Goal: Information Seeking & Learning: Learn about a topic

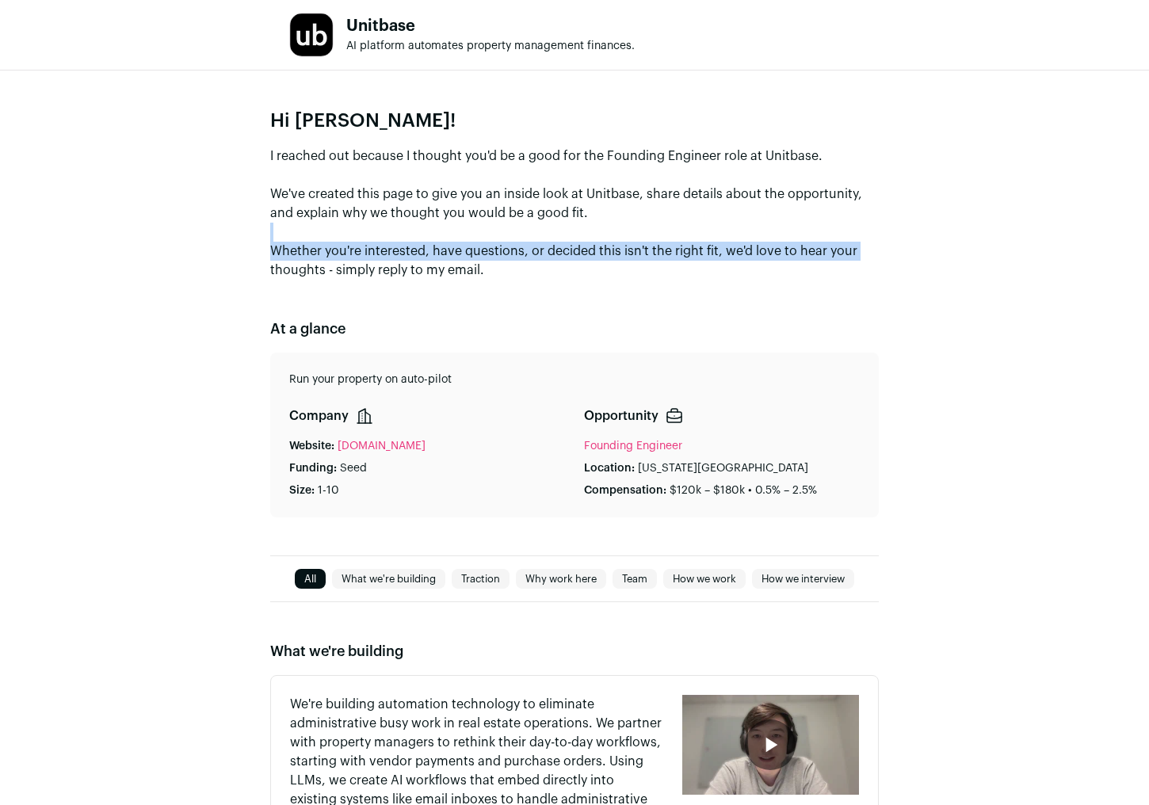
drag, startPoint x: 798, startPoint y: 225, endPoint x: 804, endPoint y: 204, distance: 21.6
click at [802, 212] on p "I reached out because I thought you'd be a good for the Founding Engineer role …" at bounding box center [574, 213] width 608 height 133
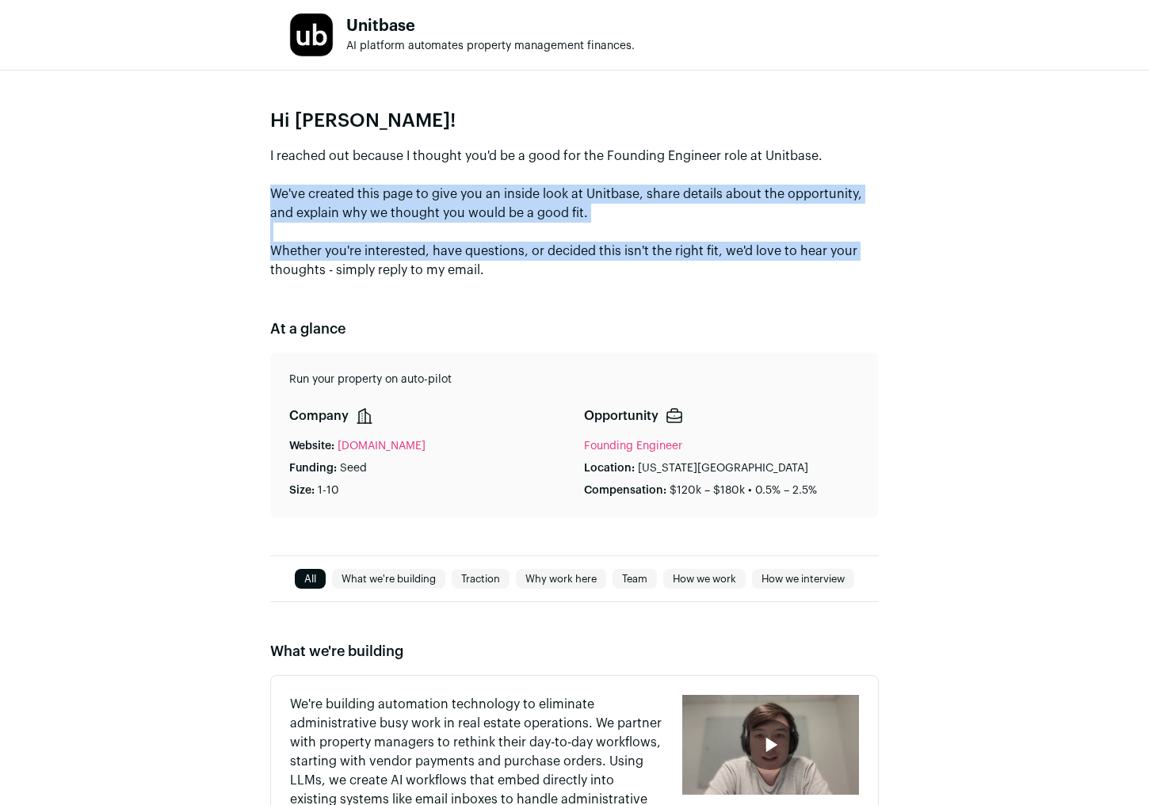
click at [804, 204] on p "I reached out because I thought you'd be a good for the Founding Engineer role …" at bounding box center [574, 213] width 608 height 133
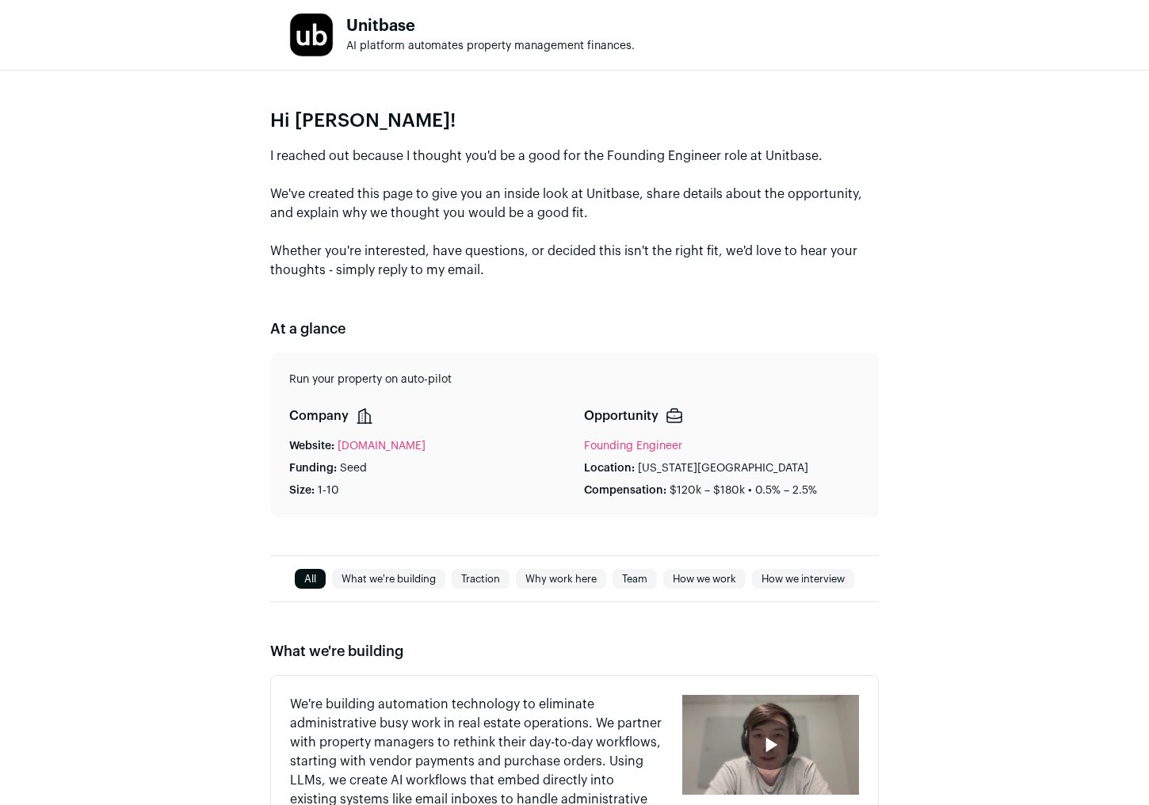
drag, startPoint x: 827, startPoint y: 237, endPoint x: 829, endPoint y: 189, distance: 48.4
click at [832, 215] on p "I reached out because I thought you'd be a good for the Founding Engineer role …" at bounding box center [574, 213] width 608 height 133
click at [829, 189] on p "I reached out because I thought you'd be a good for the Founding Engineer role …" at bounding box center [574, 213] width 608 height 133
drag, startPoint x: 950, startPoint y: 222, endPoint x: 930, endPoint y: 171, distance: 54.4
click at [947, 209] on div "Hi [PERSON_NAME]! I reached out because I thought you'd be a good for the Found…" at bounding box center [574, 313] width 1149 height 485
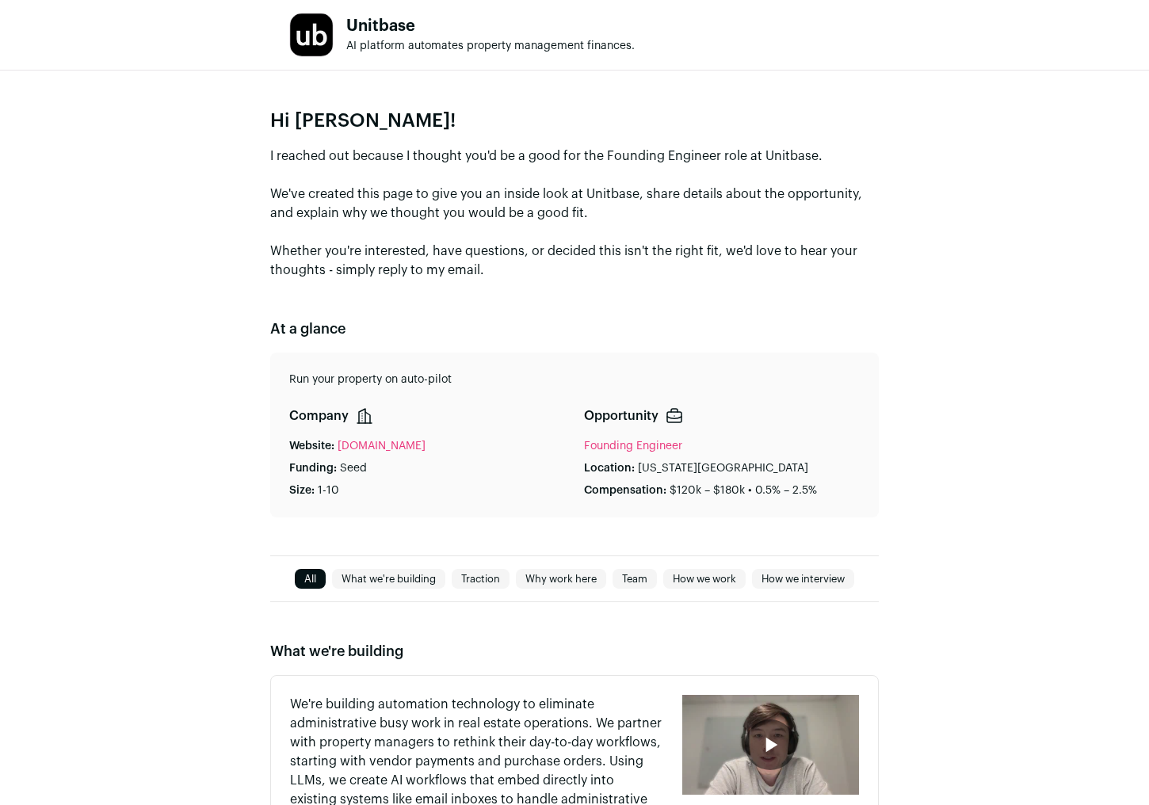
click at [930, 171] on div "Hi [PERSON_NAME]! I reached out because I thought you'd be a good for the Found…" at bounding box center [574, 313] width 1149 height 485
drag, startPoint x: 951, startPoint y: 216, endPoint x: 934, endPoint y: 185, distance: 35.8
click at [947, 205] on div "Hi [PERSON_NAME]! I reached out because I thought you'd be a good for the Found…" at bounding box center [574, 313] width 1149 height 485
click at [925, 176] on div "Hi [PERSON_NAME]! I reached out because I thought you'd be a good for the Found…" at bounding box center [574, 313] width 1149 height 485
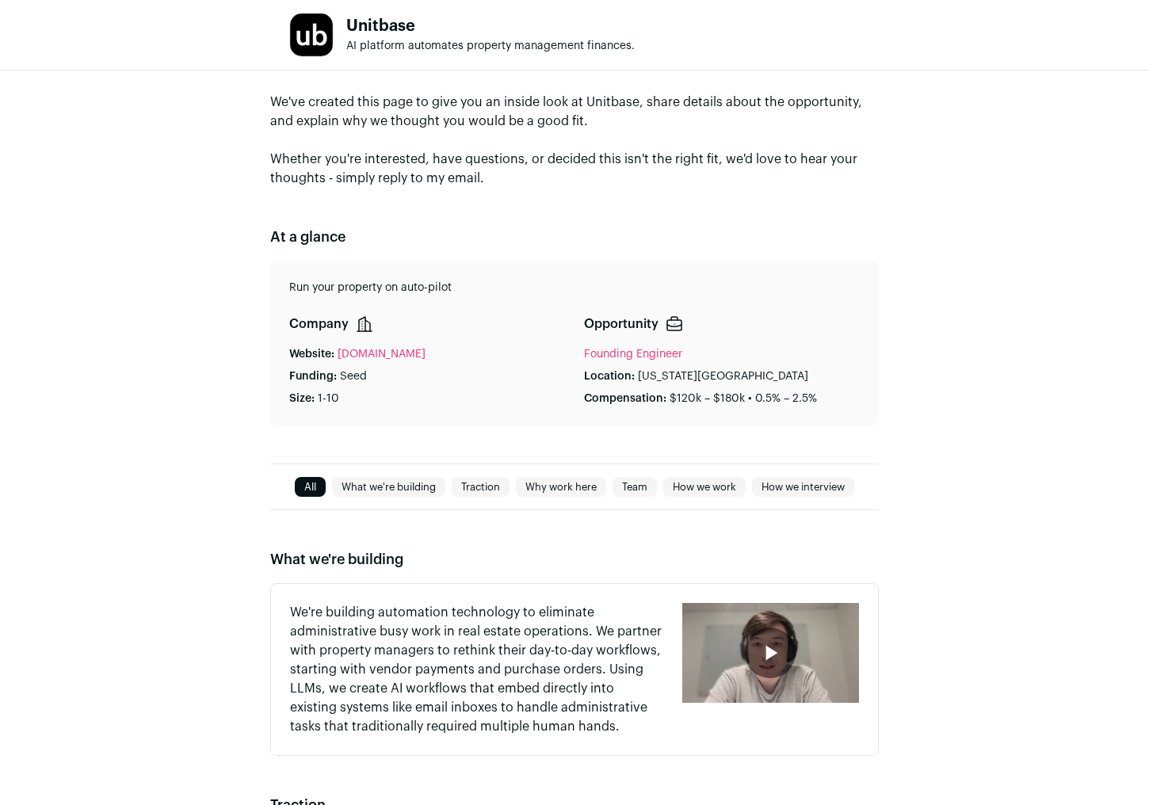
scroll to position [112, 0]
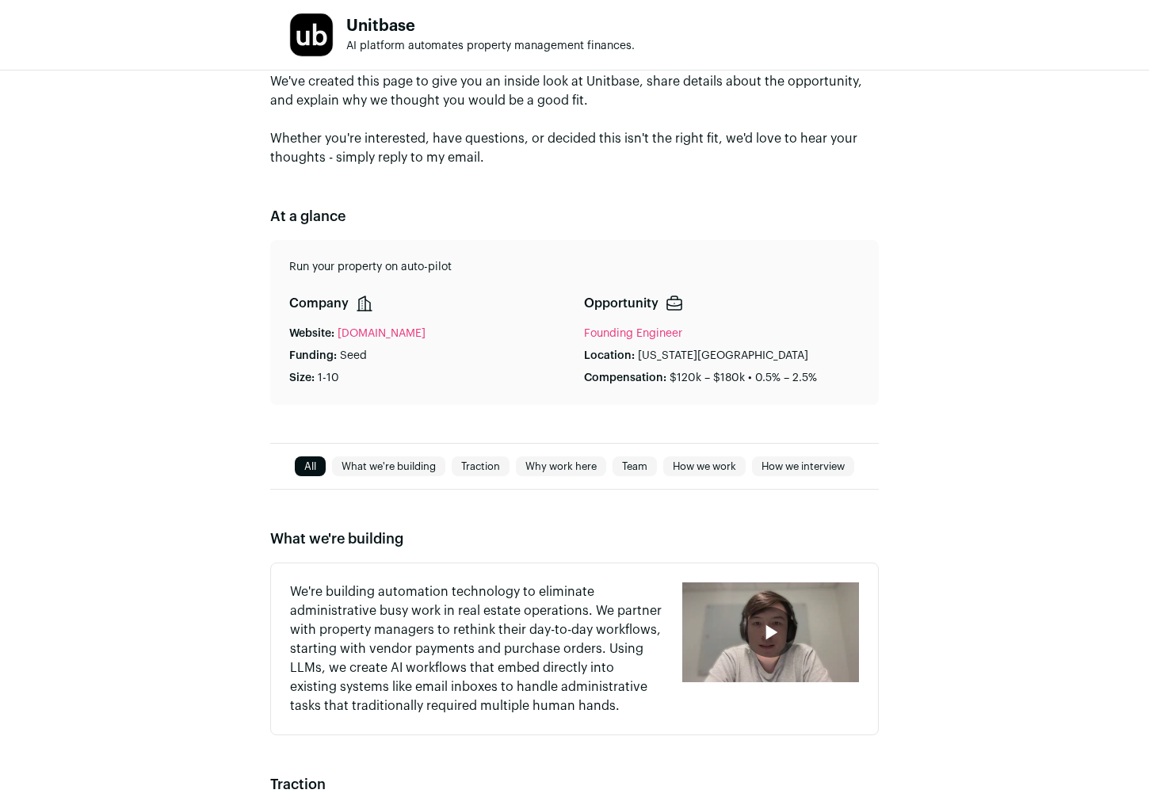
click at [986, 234] on div "Hi [PERSON_NAME]! I reached out because I thought you'd be a good for the Found…" at bounding box center [574, 200] width 1149 height 485
click at [987, 217] on div "Hi [PERSON_NAME]! I reached out because I thought you'd be a good for the Found…" at bounding box center [574, 200] width 1149 height 485
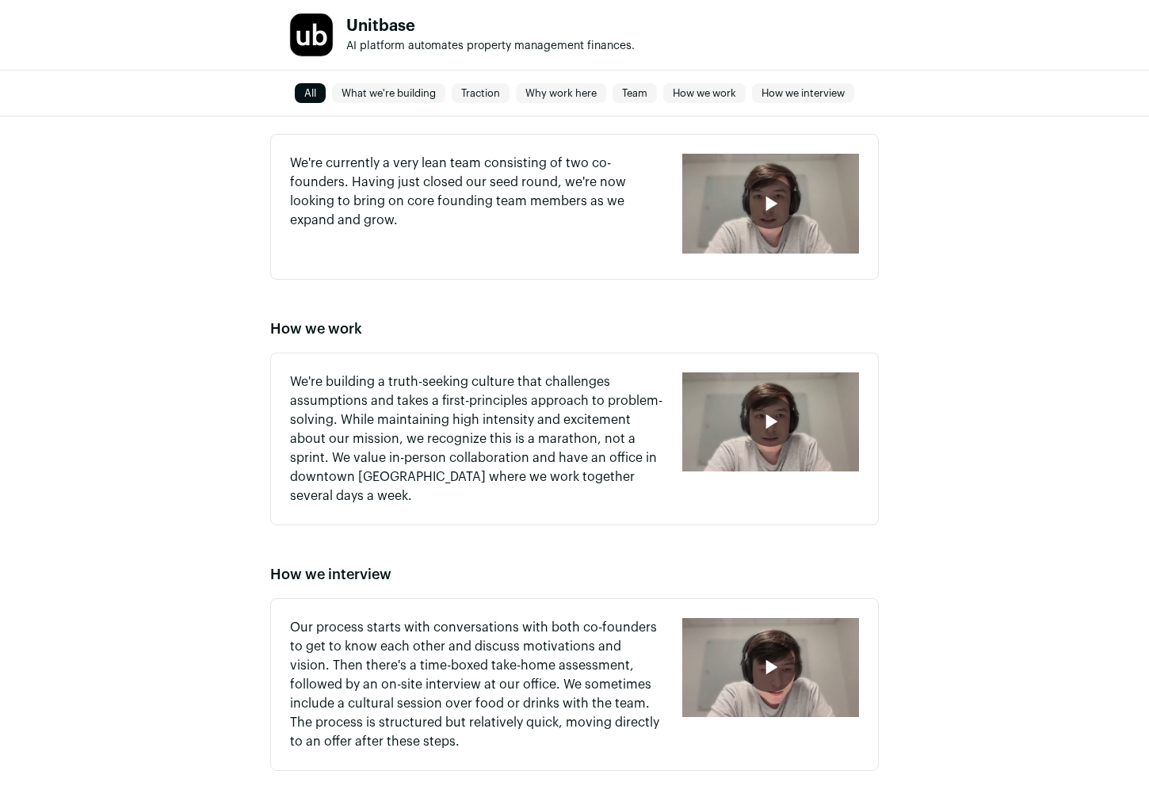
scroll to position [1357, 0]
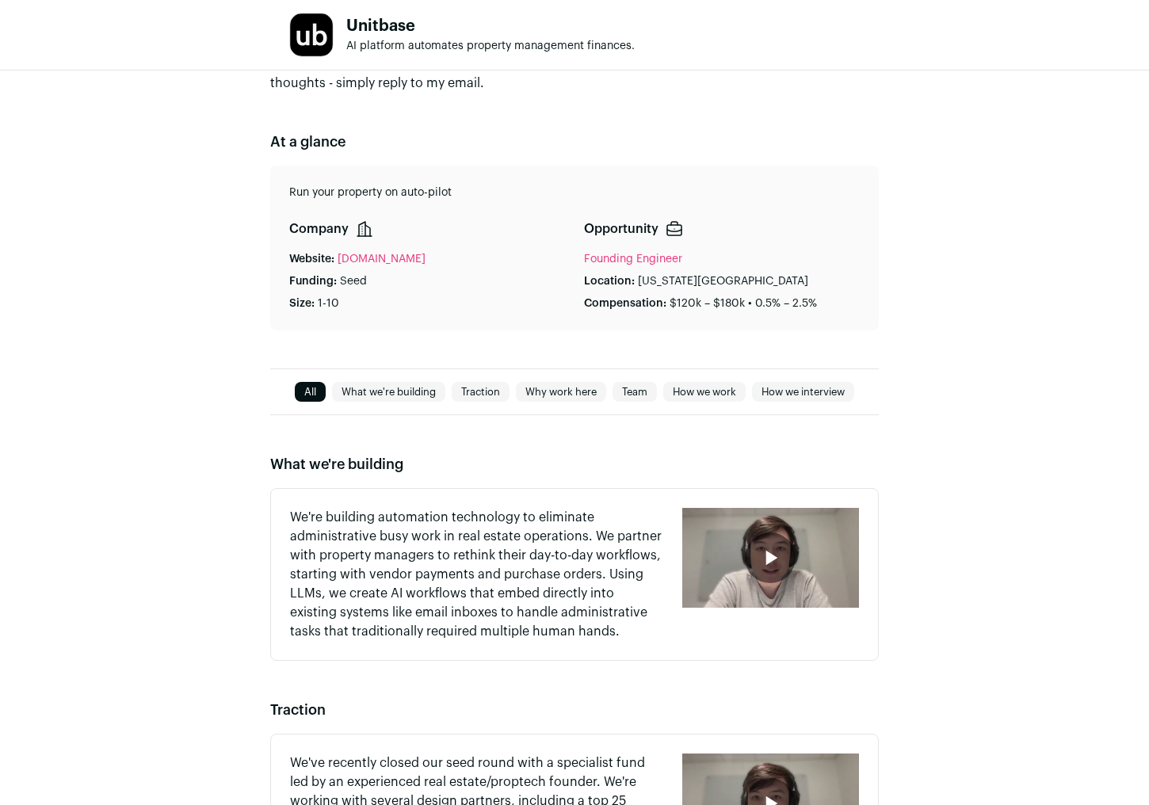
scroll to position [0, 0]
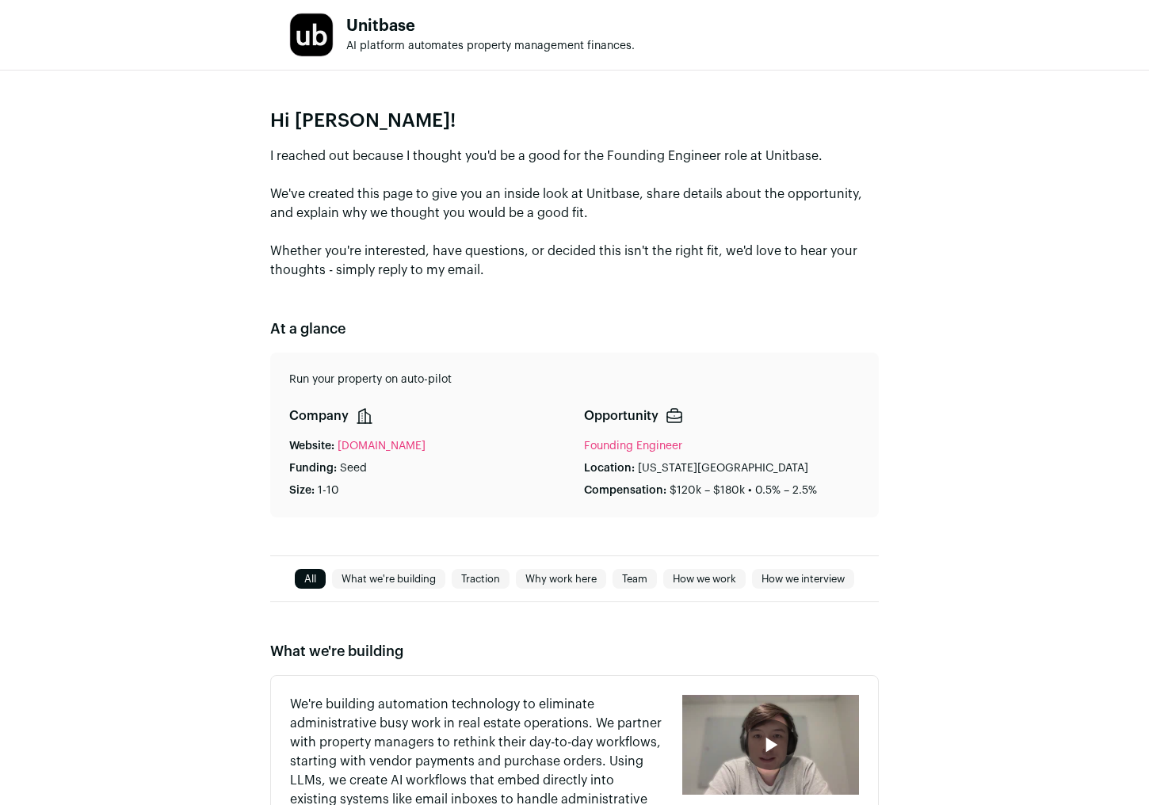
click at [383, 441] on link "[DOMAIN_NAME]" at bounding box center [381, 446] width 88 height 16
click at [786, 269] on p "I reached out because I thought you'd be a good for the Founding Engineer role …" at bounding box center [574, 213] width 608 height 133
drag, startPoint x: 780, startPoint y: 265, endPoint x: 776, endPoint y: 183, distance: 81.7
click at [777, 198] on p "I reached out because I thought you'd be a good for the Founding Engineer role …" at bounding box center [574, 213] width 608 height 133
click at [776, 183] on p "I reached out because I thought you'd be a good for the Founding Engineer role …" at bounding box center [574, 213] width 608 height 133
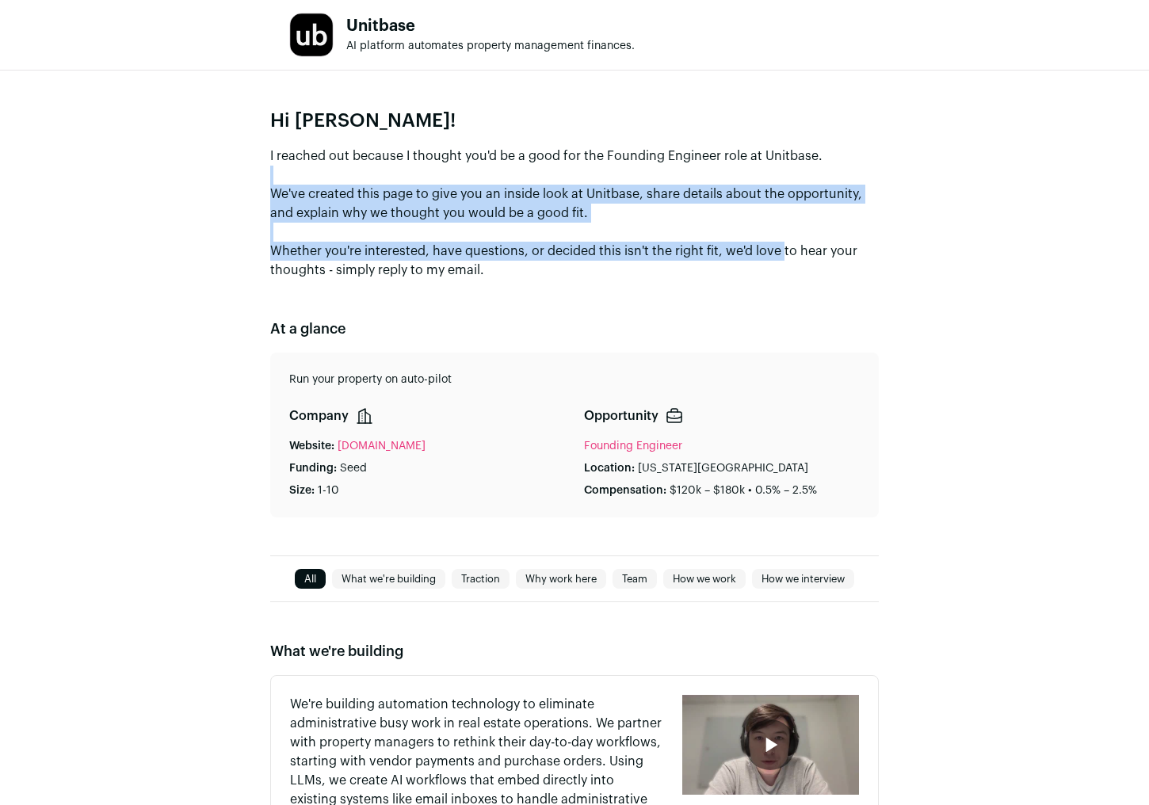
drag, startPoint x: 776, startPoint y: 183, endPoint x: 762, endPoint y: 243, distance: 61.7
click at [762, 242] on p "I reached out because I thought you'd be a good for the Founding Engineer role …" at bounding box center [574, 213] width 608 height 133
click at [762, 243] on p "I reached out because I thought you'd be a good for the Founding Engineer role …" at bounding box center [574, 213] width 608 height 133
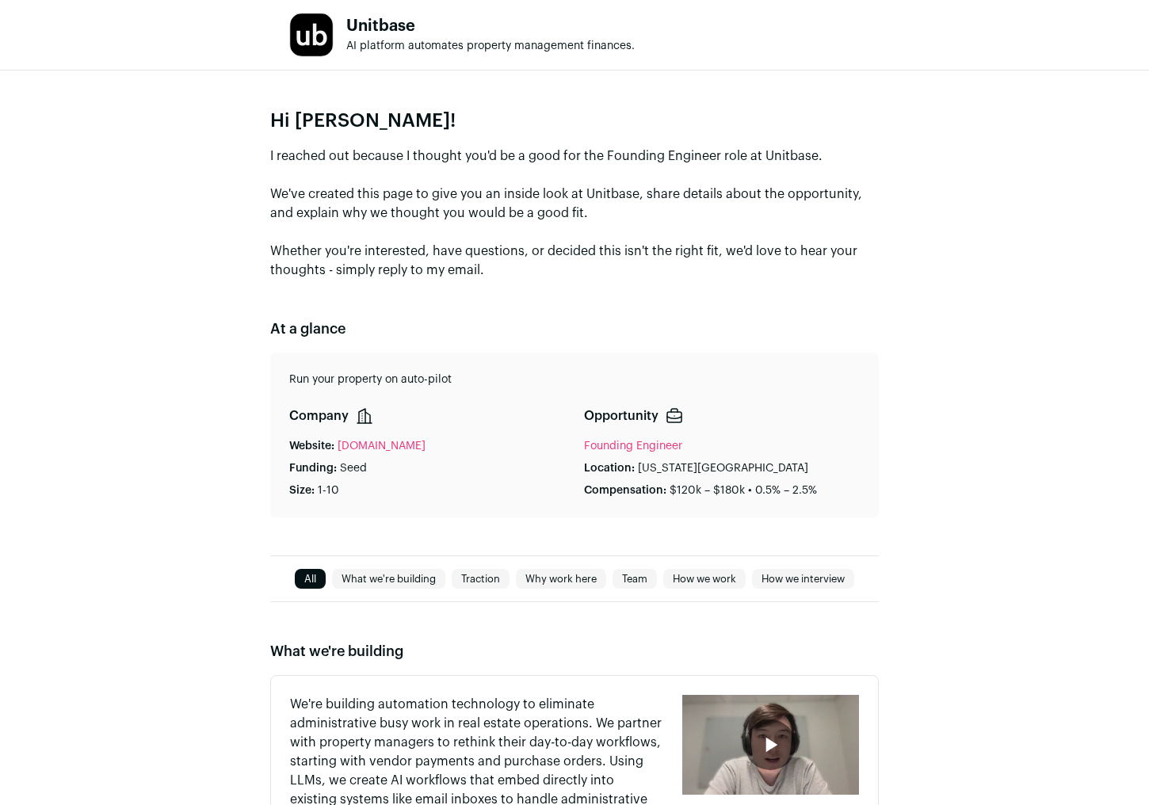
drag, startPoint x: 757, startPoint y: 265, endPoint x: 745, endPoint y: 184, distance: 81.8
click at [752, 215] on p "I reached out because I thought you'd be a good for the Founding Engineer role …" at bounding box center [574, 213] width 608 height 133
drag, startPoint x: 745, startPoint y: 184, endPoint x: 761, endPoint y: 260, distance: 77.7
click at [745, 185] on p "I reached out because I thought you'd be a good for the Founding Engineer role …" at bounding box center [574, 213] width 608 height 133
drag, startPoint x: 761, startPoint y: 260, endPoint x: 753, endPoint y: 216, distance: 44.3
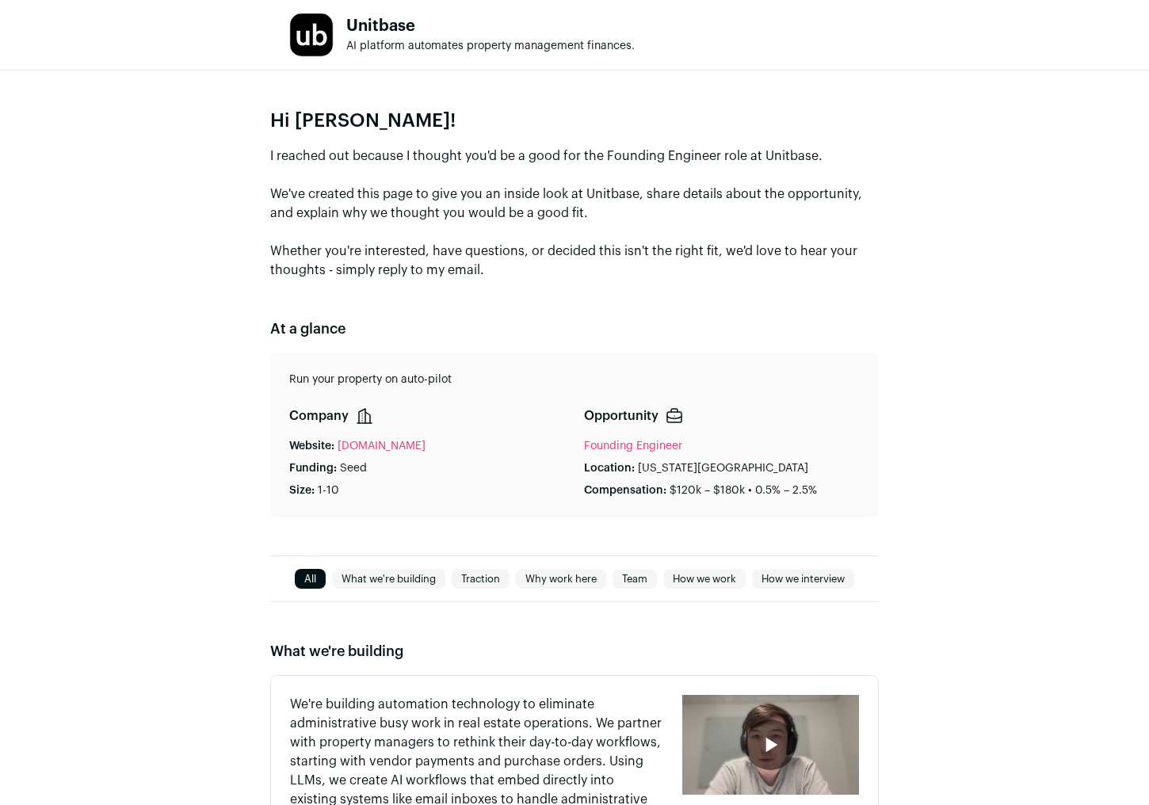
click at [754, 238] on p "I reached out because I thought you'd be a good for the Founding Engineer role …" at bounding box center [574, 213] width 608 height 133
click at [740, 192] on p "I reached out because I thought you'd be a good for the Founding Engineer role …" at bounding box center [574, 213] width 608 height 133
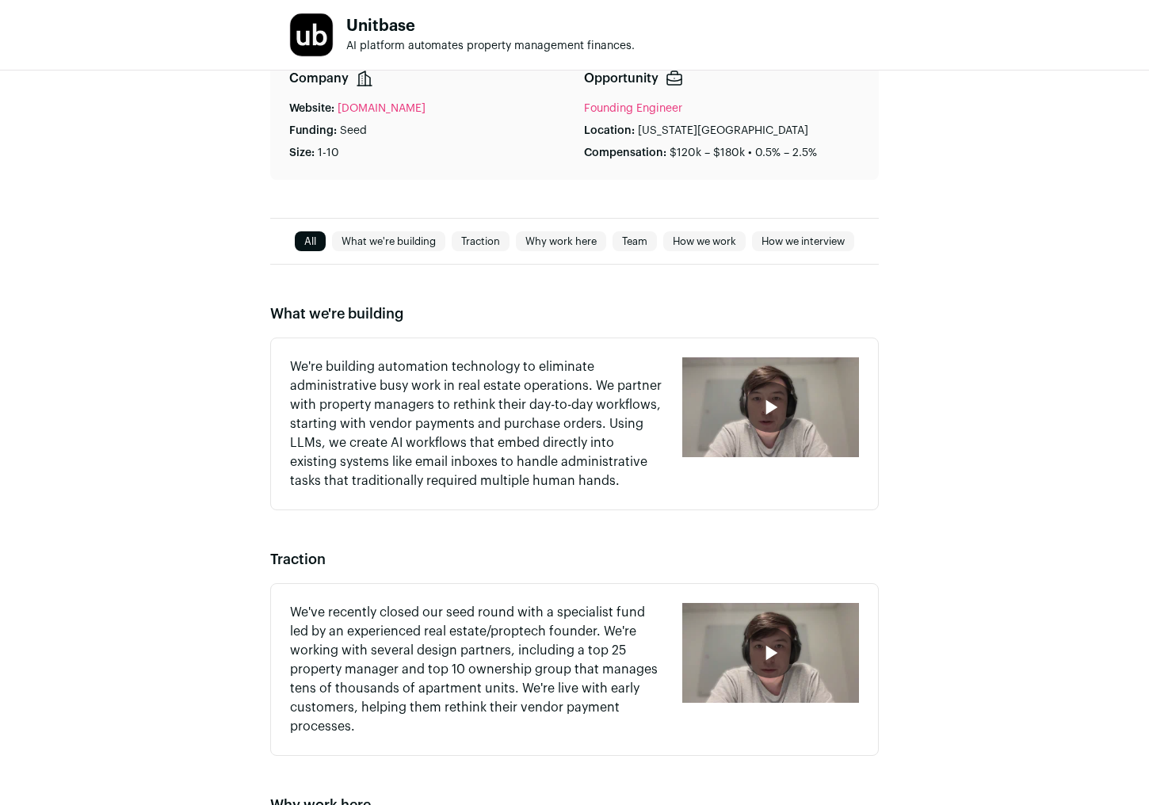
click at [574, 246] on link "Why work here" at bounding box center [561, 241] width 90 height 19
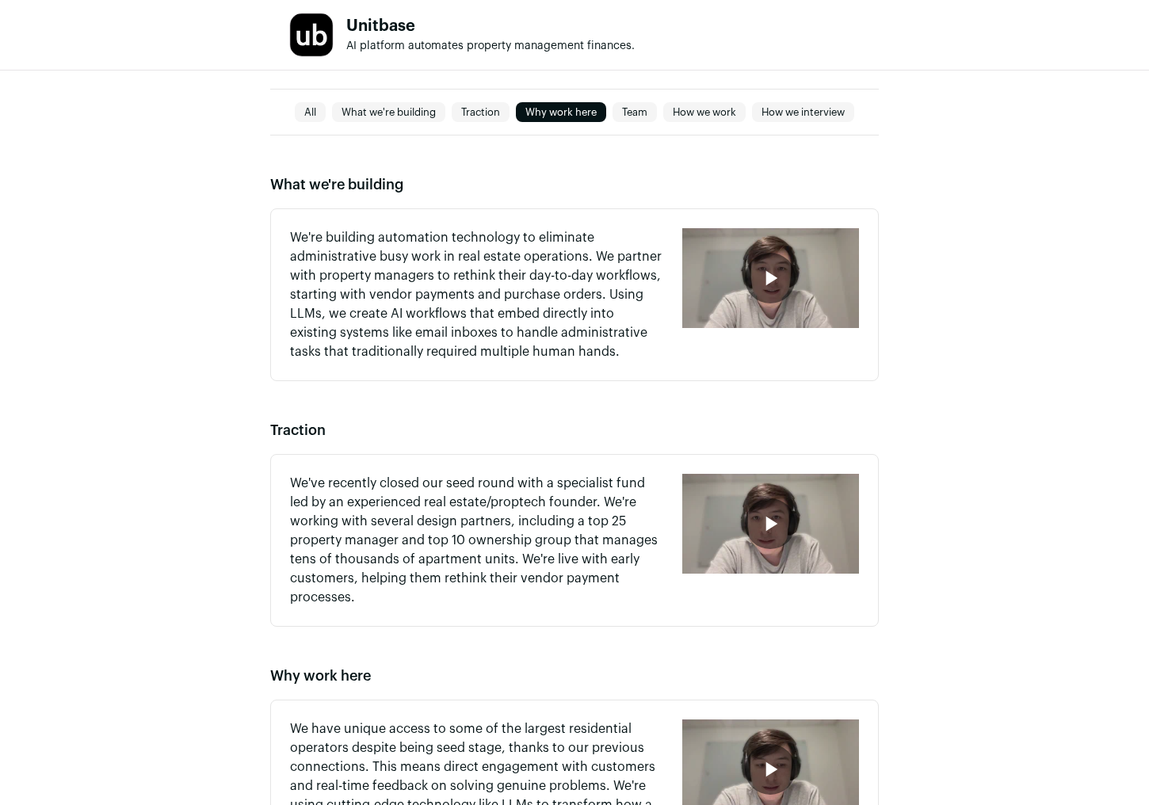
scroll to position [49, 0]
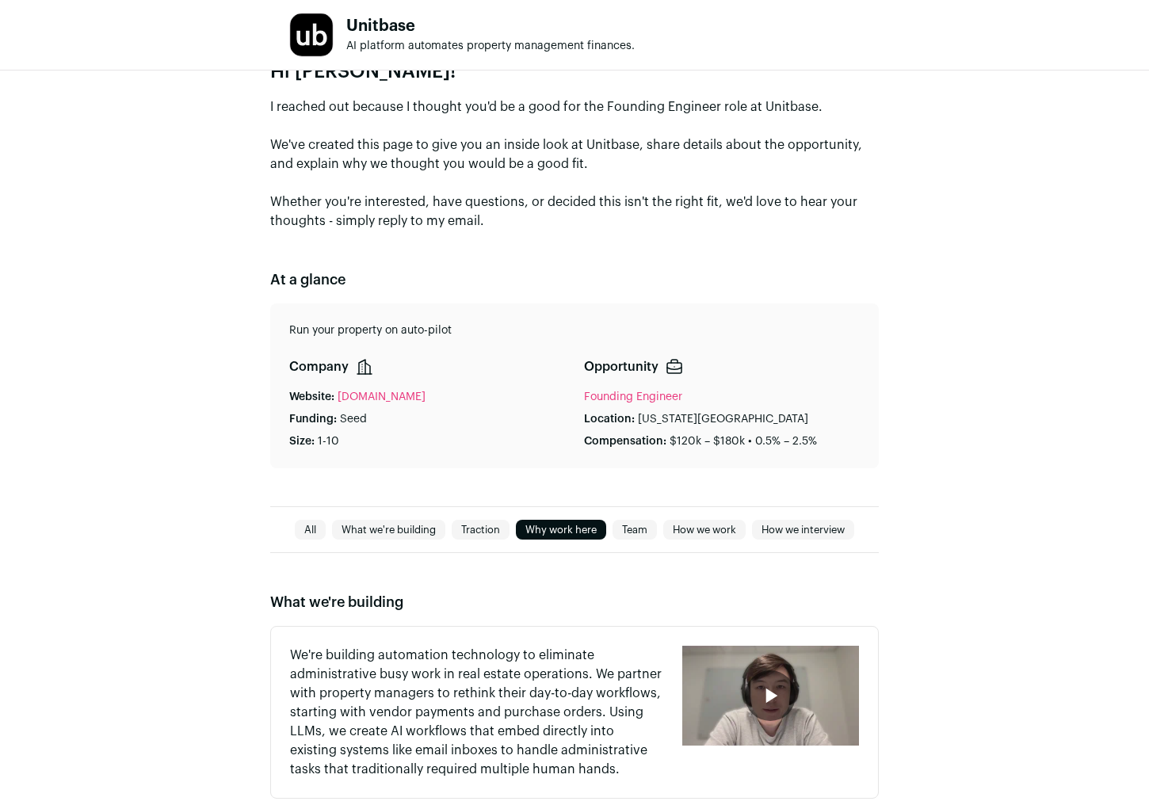
click at [806, 522] on link "How we interview" at bounding box center [803, 529] width 102 height 19
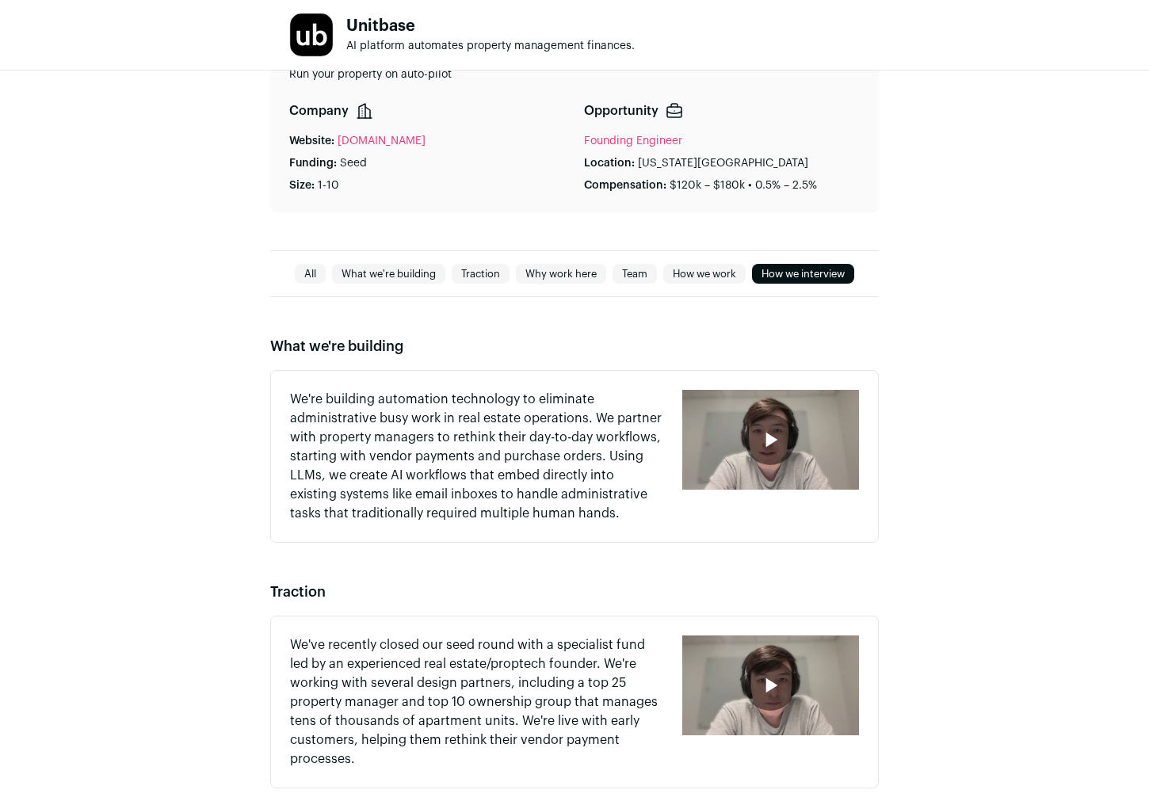
scroll to position [0, 0]
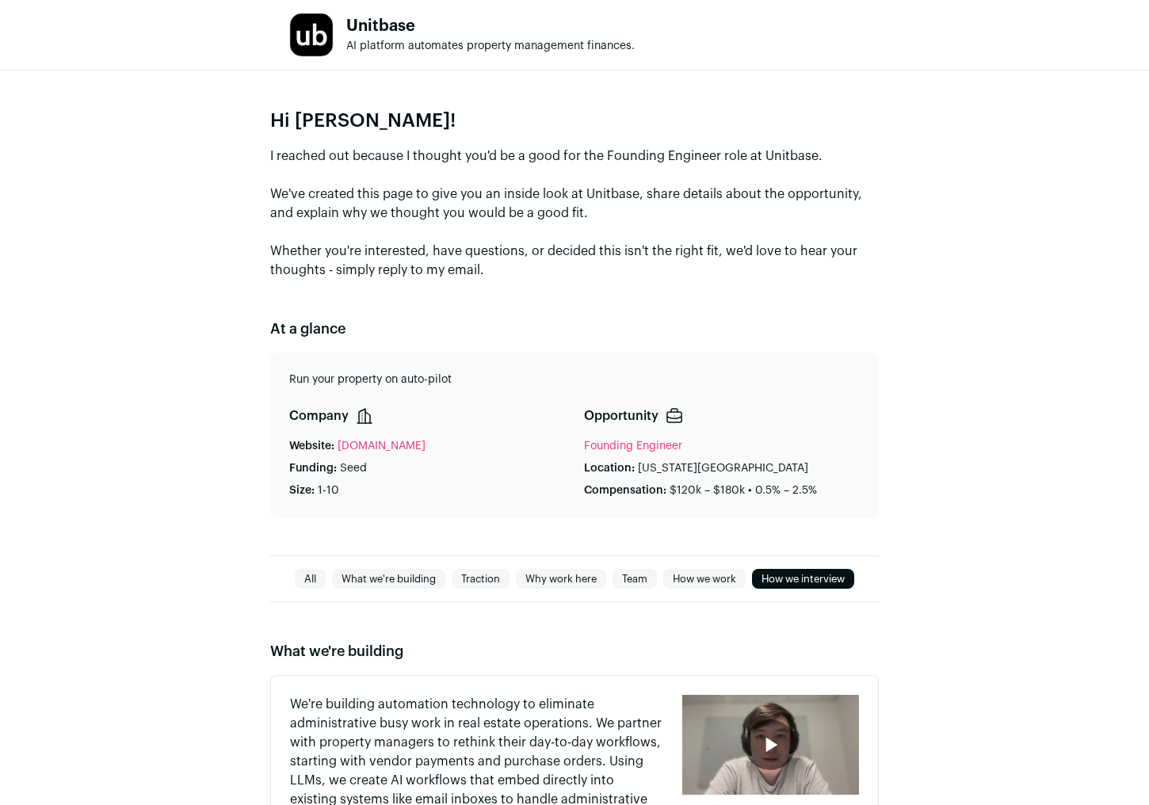
click at [820, 209] on p "I reached out because I thought you'd be a good for the Founding Engineer role …" at bounding box center [574, 213] width 608 height 133
drag, startPoint x: 827, startPoint y: 256, endPoint x: 821, endPoint y: 197, distance: 59.0
click at [826, 236] on p "I reached out because I thought you'd be a good for the Founding Engineer role …" at bounding box center [574, 213] width 608 height 133
click at [821, 196] on p "I reached out because I thought you'd be a good for the Founding Engineer role …" at bounding box center [574, 213] width 608 height 133
